Goal: Ask a question: Seek information or help from site administrators or community

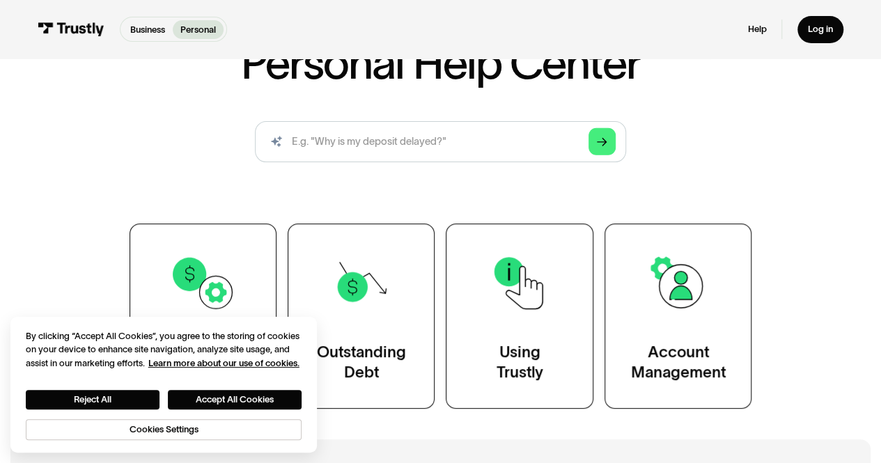
scroll to position [124, 0]
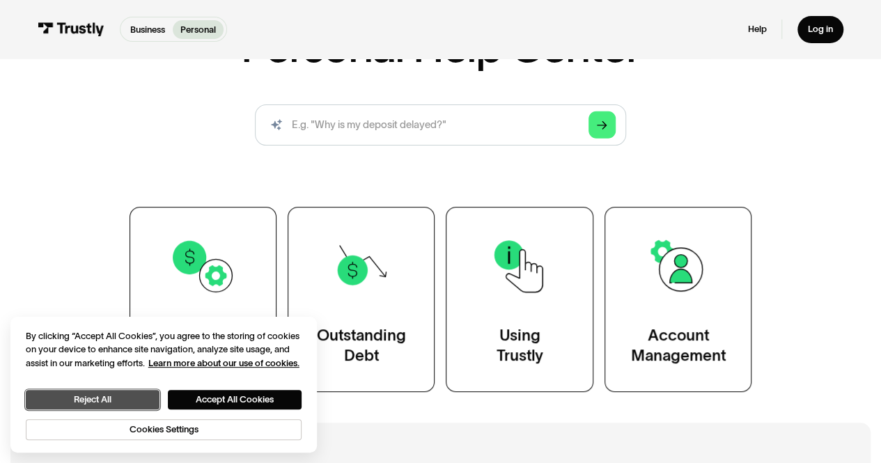
click at [107, 395] on button "Reject All" at bounding box center [93, 399] width 134 height 19
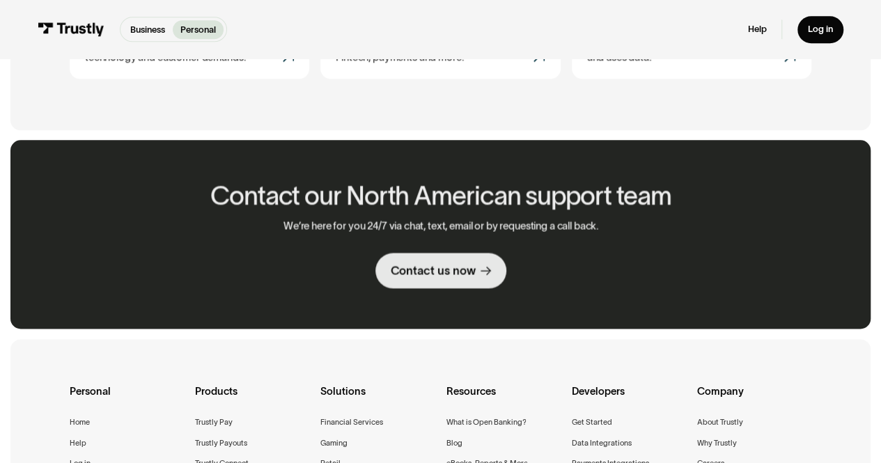
scroll to position [747, 0]
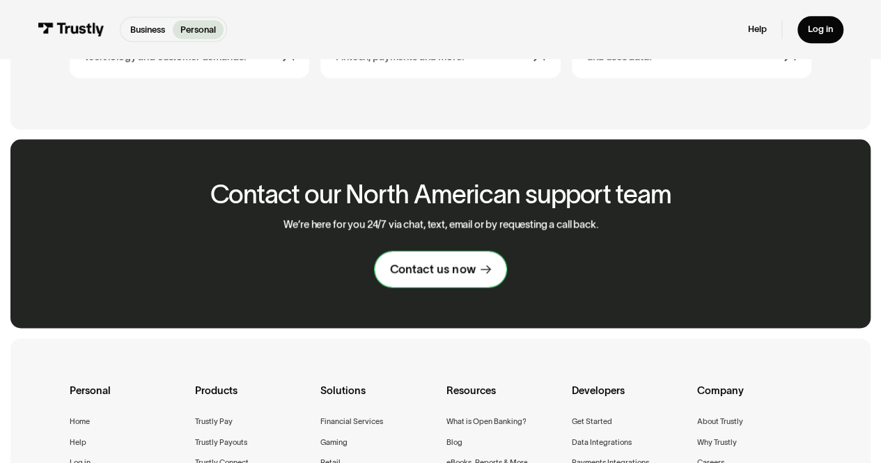
click at [471, 269] on div "Contact us now" at bounding box center [432, 269] width 85 height 15
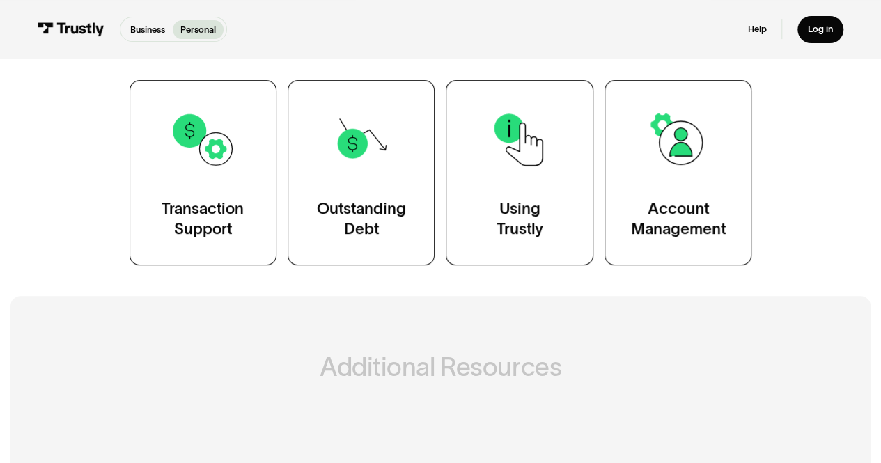
scroll to position [252, 0]
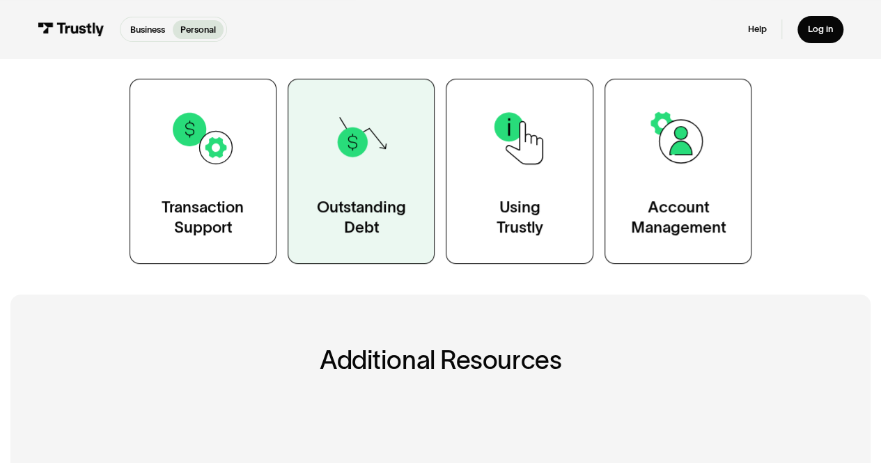
click at [350, 214] on div "Outstanding Debt" at bounding box center [361, 217] width 89 height 41
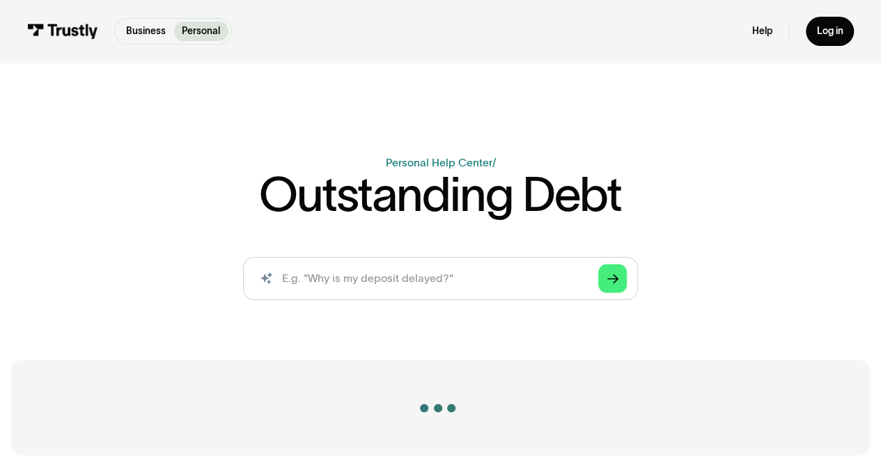
scroll to position [254, 0]
